Goal: Transaction & Acquisition: Purchase product/service

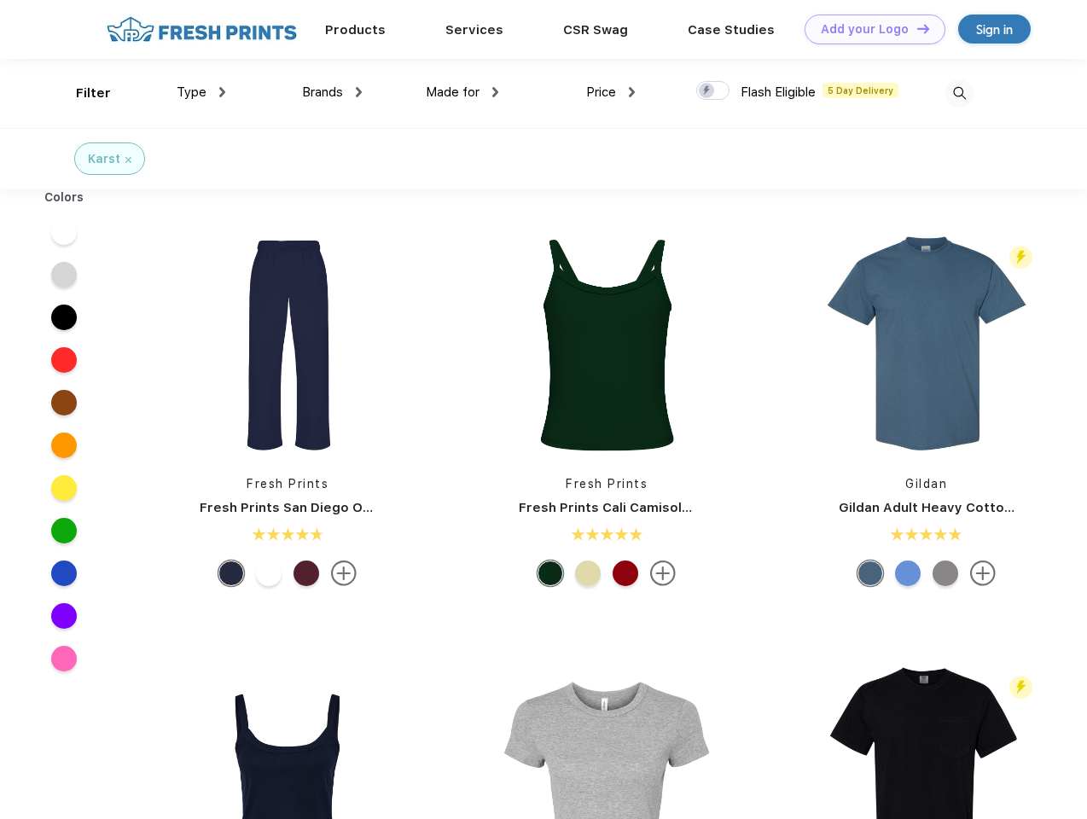
click at [869, 29] on link "Add your Logo Design Tool" at bounding box center [875, 30] width 141 height 30
click at [0, 0] on div "Design Tool" at bounding box center [0, 0] width 0 height 0
click at [916, 28] on link "Add your Logo Design Tool" at bounding box center [875, 30] width 141 height 30
click at [82, 93] on div "Filter" at bounding box center [93, 94] width 35 height 20
click at [201, 92] on span "Type" at bounding box center [192, 92] width 30 height 15
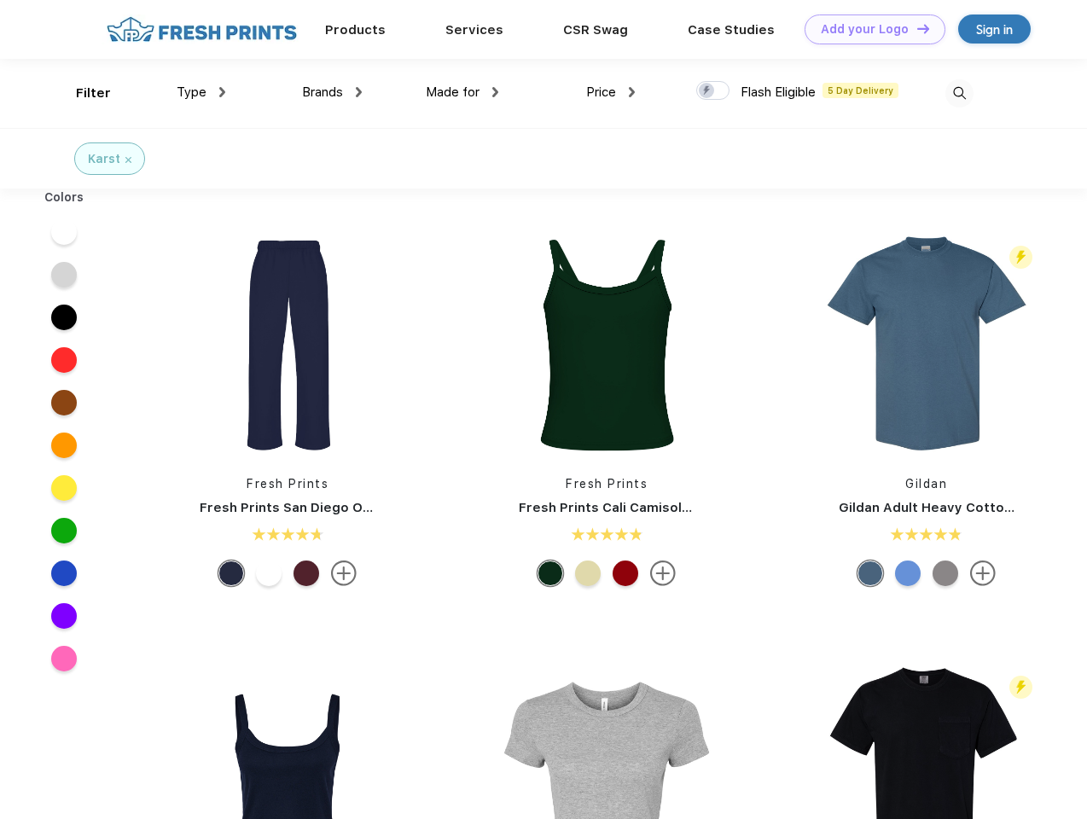
click at [332, 92] on span "Brands" at bounding box center [322, 92] width 41 height 15
click at [463, 92] on span "Made for" at bounding box center [453, 92] width 54 height 15
click at [611, 92] on span "Price" at bounding box center [601, 92] width 30 height 15
click at [714, 91] on div at bounding box center [712, 90] width 33 height 19
click at [708, 91] on input "checkbox" at bounding box center [701, 85] width 11 height 11
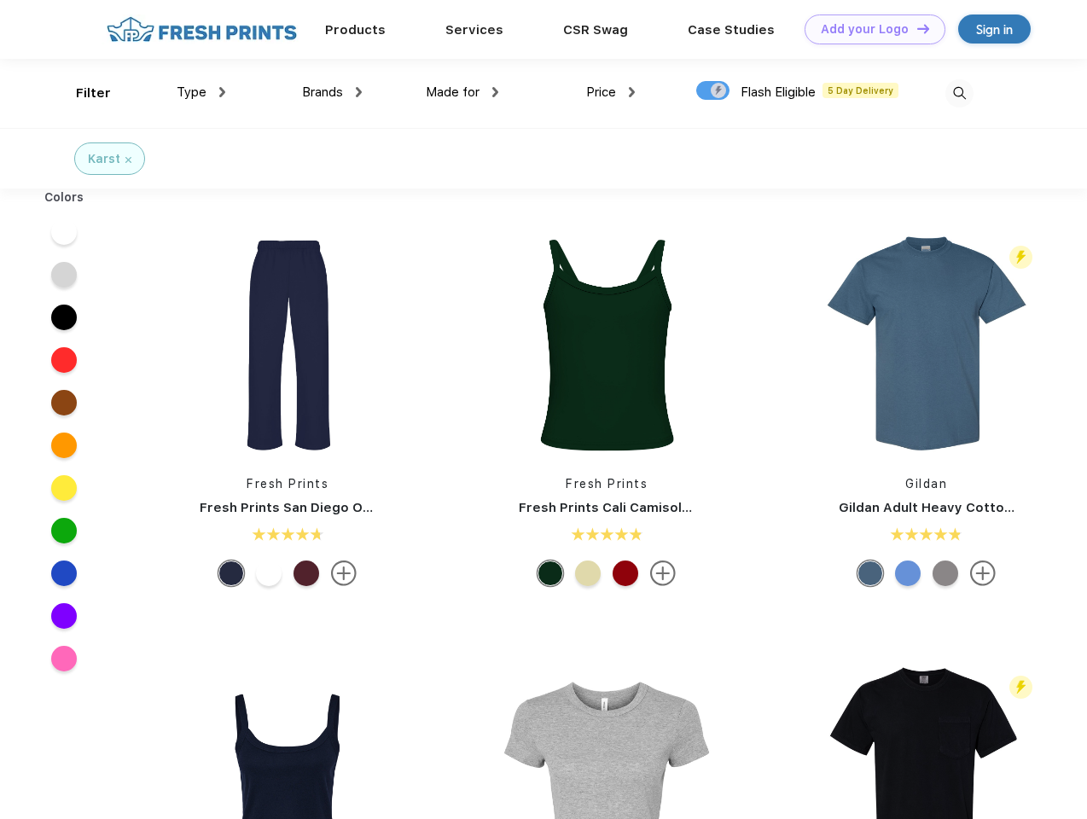
click at [959, 93] on img at bounding box center [960, 93] width 28 height 28
